Goal: Task Accomplishment & Management: Complete application form

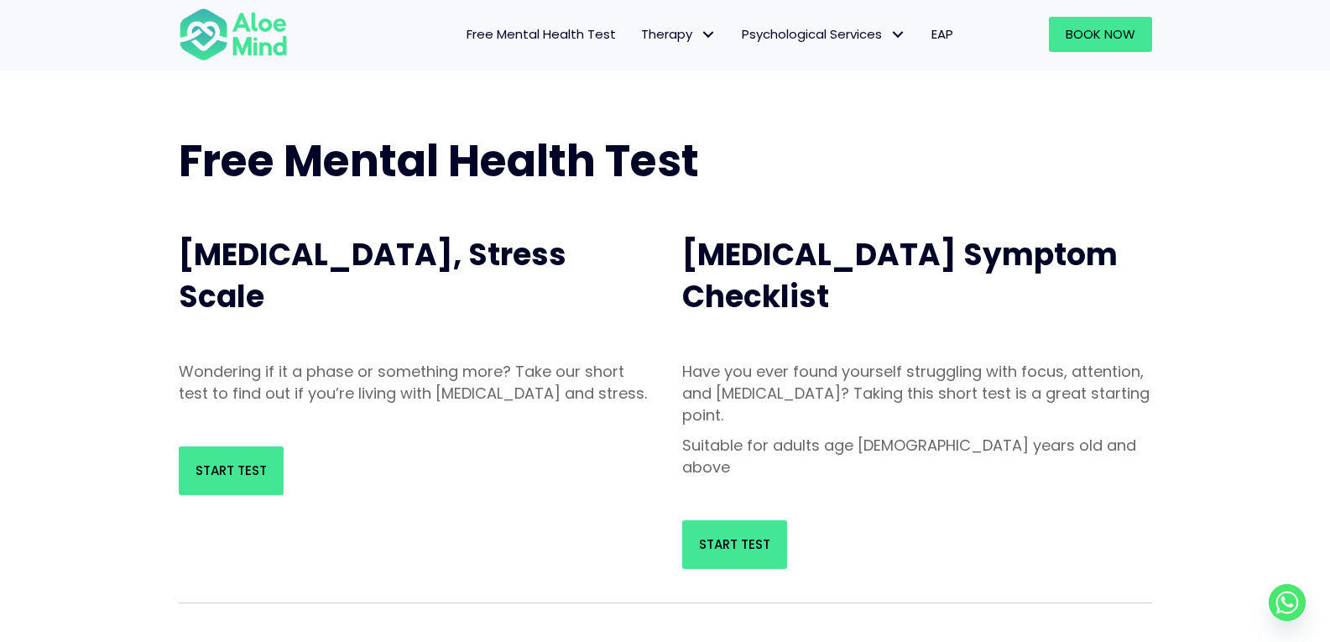
scroll to position [84, 0]
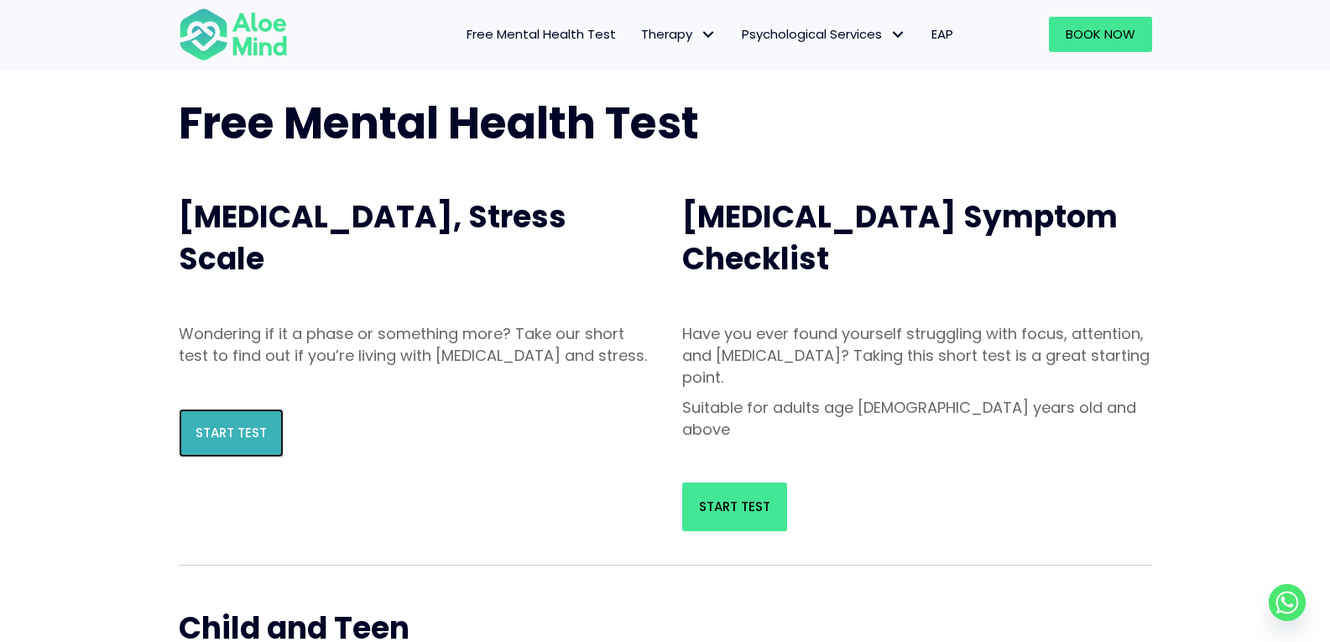
click at [253, 441] on span "Start Test" at bounding box center [230, 433] width 71 height 18
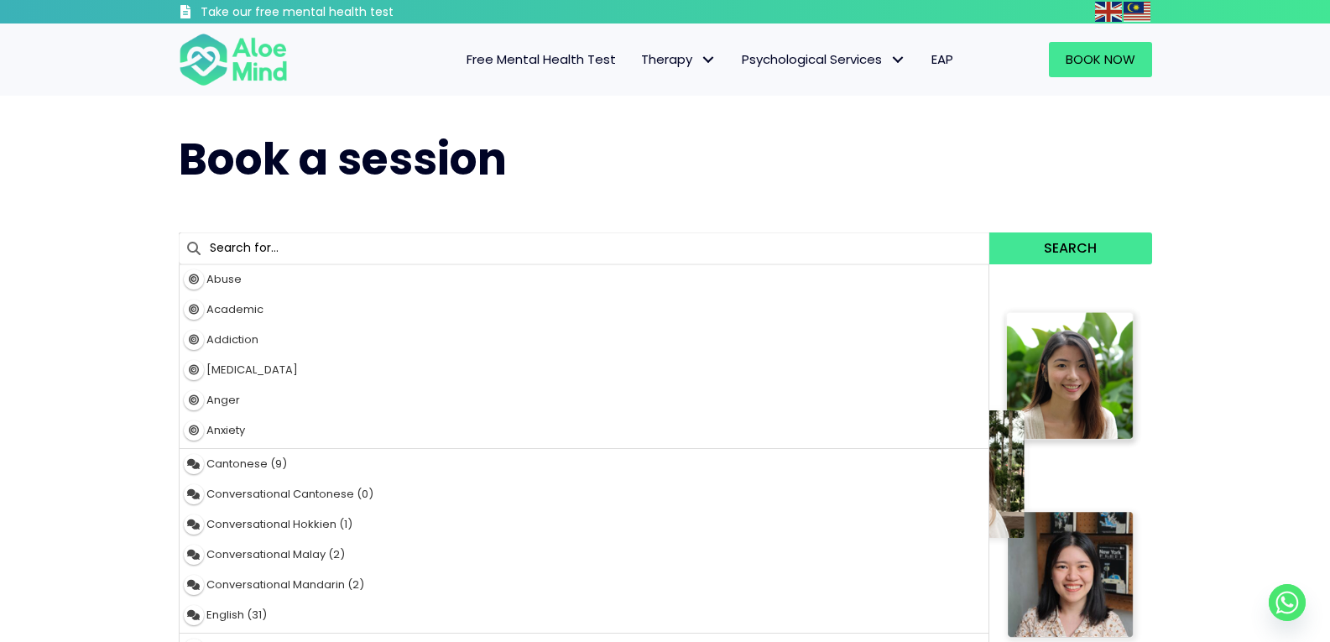
click at [869, 251] on input "text" at bounding box center [584, 248] width 811 height 32
